Goal: Task Accomplishment & Management: Complete application form

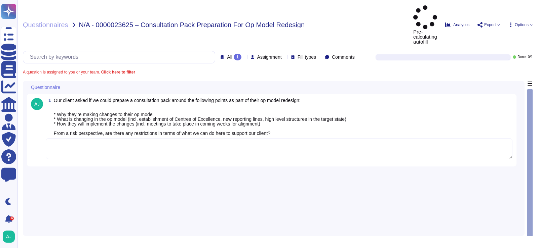
click at [170, 138] on textarea at bounding box center [279, 148] width 466 height 21
click at [124, 138] on textarea at bounding box center [279, 148] width 466 height 21
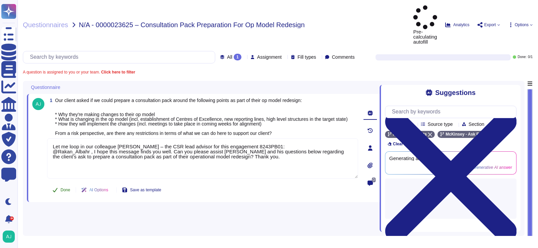
click at [62, 188] on span "Done" at bounding box center [65, 190] width 10 height 4
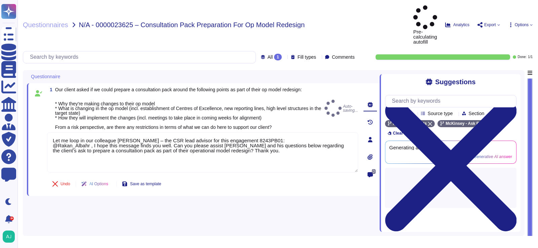
type textarea "Let me loop in our colleague [PERSON_NAME] – the CSR lead advisor for this enga…"
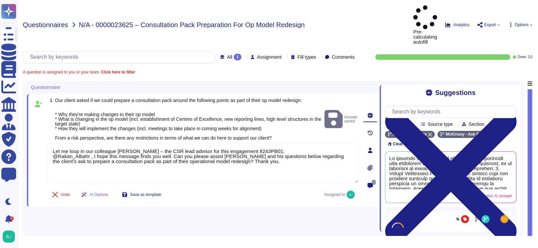
click at [56, 22] on span "Questionnaires" at bounding box center [45, 25] width 45 height 7
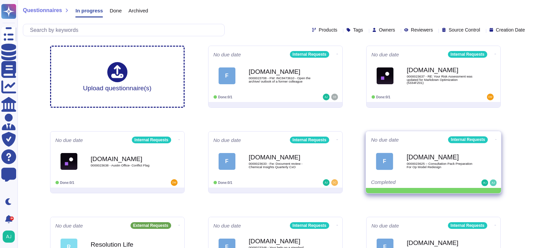
click at [495, 139] on icon at bounding box center [495, 140] width 1 height 2
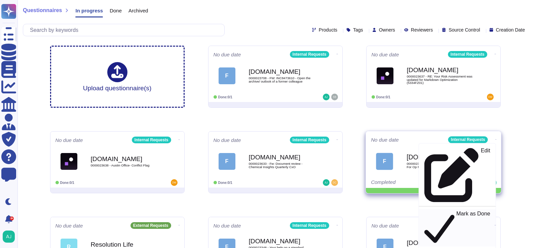
click at [456, 211] on p "Mark as Done" at bounding box center [473, 228] width 34 height 34
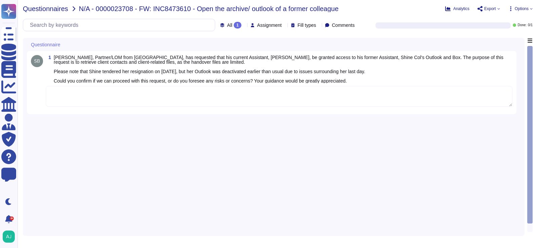
click at [59, 8] on span "Questionnaires" at bounding box center [45, 8] width 45 height 7
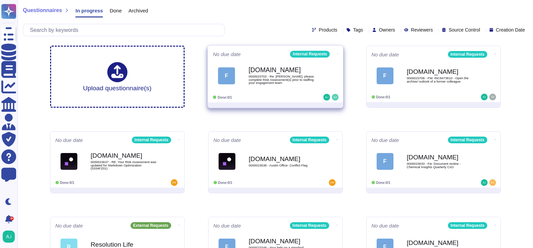
click at [282, 95] on div "Done: 0/1" at bounding box center [254, 97] width 83 height 7
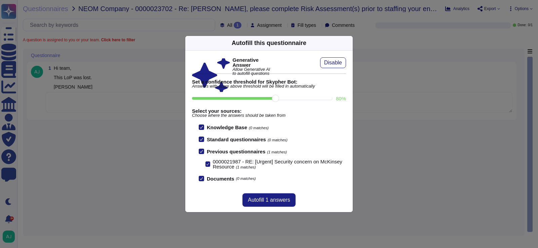
click at [107, 142] on div "Autofill this questionnaire Generative Answer Allow Generative AI to autofill q…" at bounding box center [269, 124] width 538 height 248
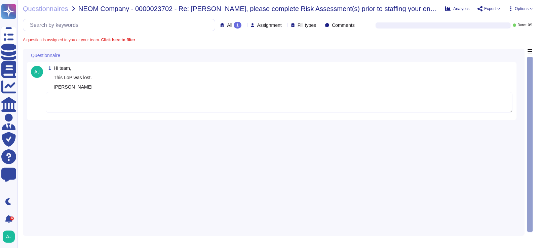
click at [116, 113] on textarea at bounding box center [279, 102] width 466 height 21
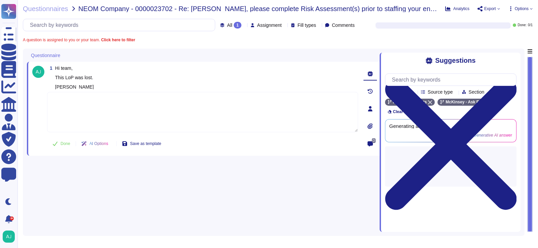
paste textarea "Thank you for reaching out to the Ask Risk via Risk Helpdesk and for letting us…"
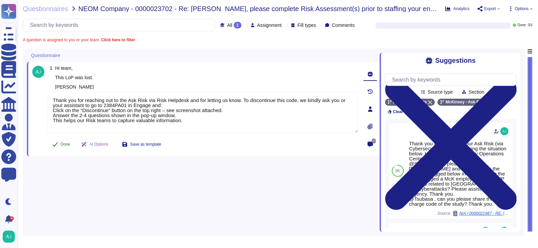
type textarea "Thank you for reaching out to the Ask Risk via Risk Helpdesk and for letting us…"
click at [66, 147] on span "Done" at bounding box center [65, 145] width 10 height 4
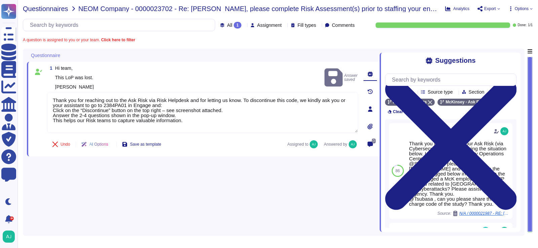
click at [57, 10] on span "Questionnaires" at bounding box center [45, 8] width 45 height 7
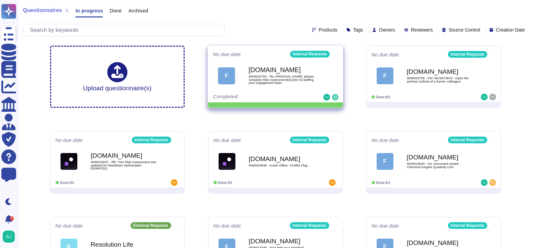
click at [337, 54] on icon at bounding box center [337, 54] width 1 height 0
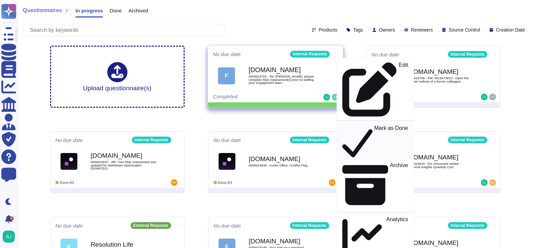
click at [374, 125] on p "Mark as Done" at bounding box center [391, 142] width 34 height 34
